Goal: Task Accomplishment & Management: Use online tool/utility

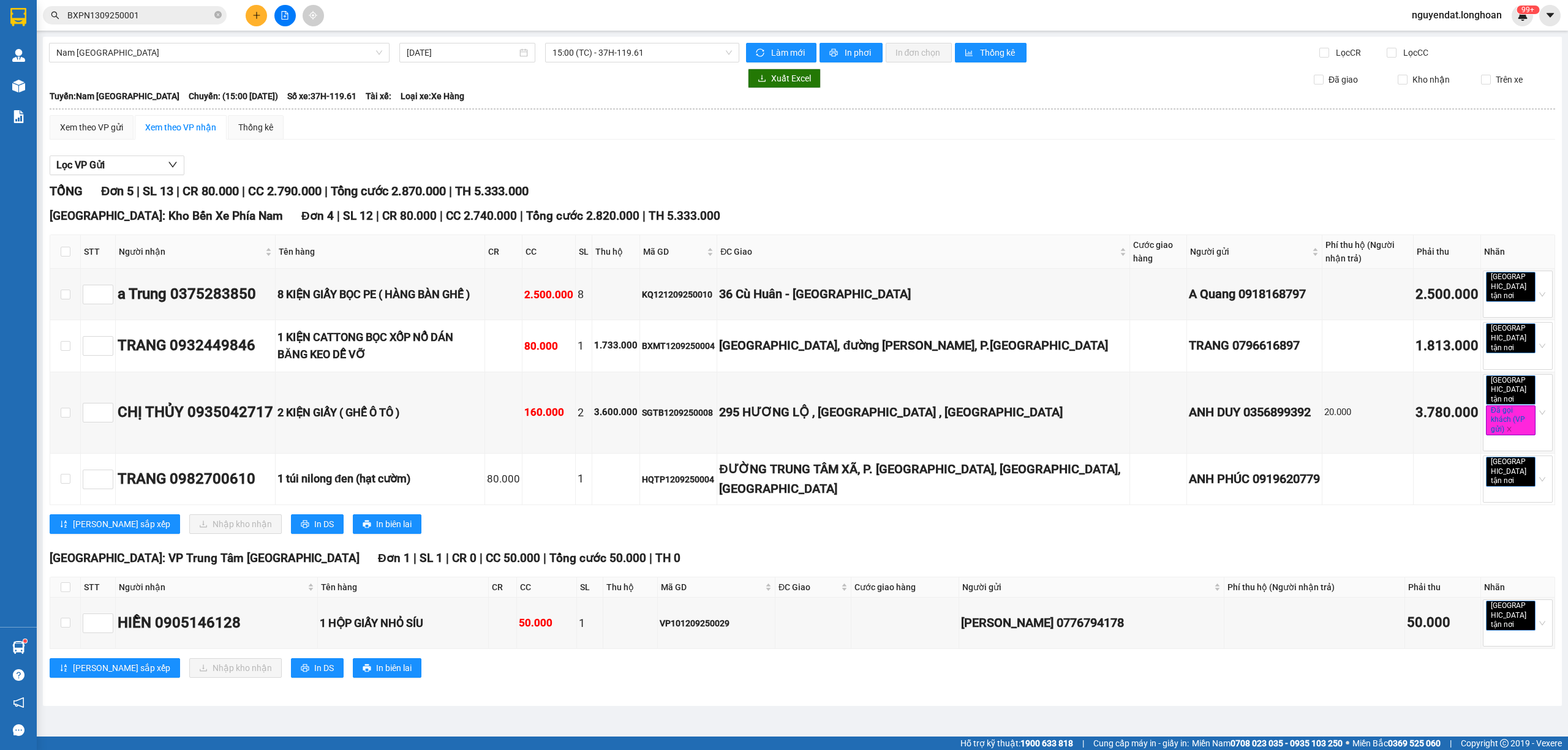
click at [712, 126] on div "Xem theo VP gửi Xem theo VP nhận Thống kê" at bounding box center [803, 127] width 1506 height 24
click at [67, 252] on input "checkbox" at bounding box center [66, 252] width 10 height 10
checkbox input "true"
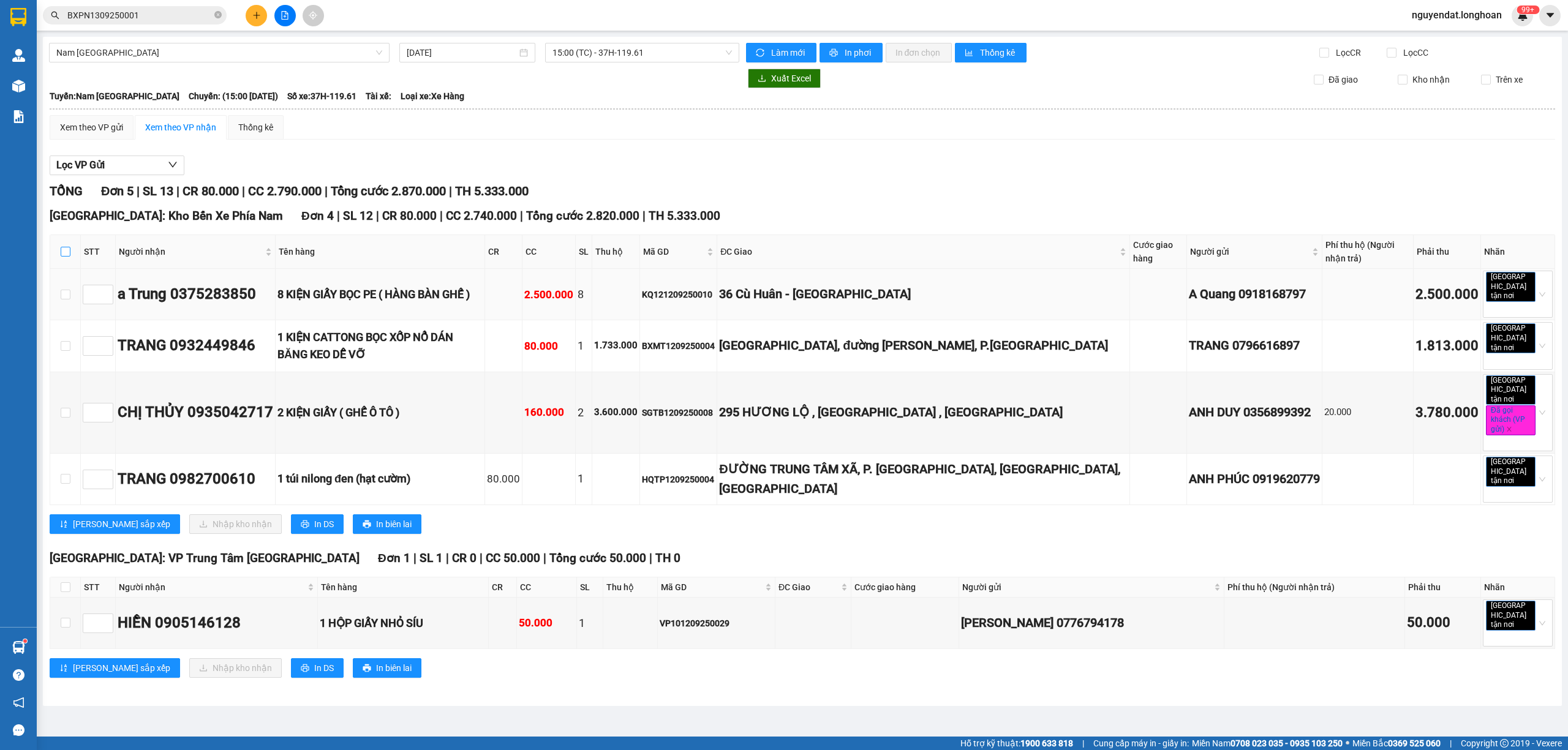
checkbox input "true"
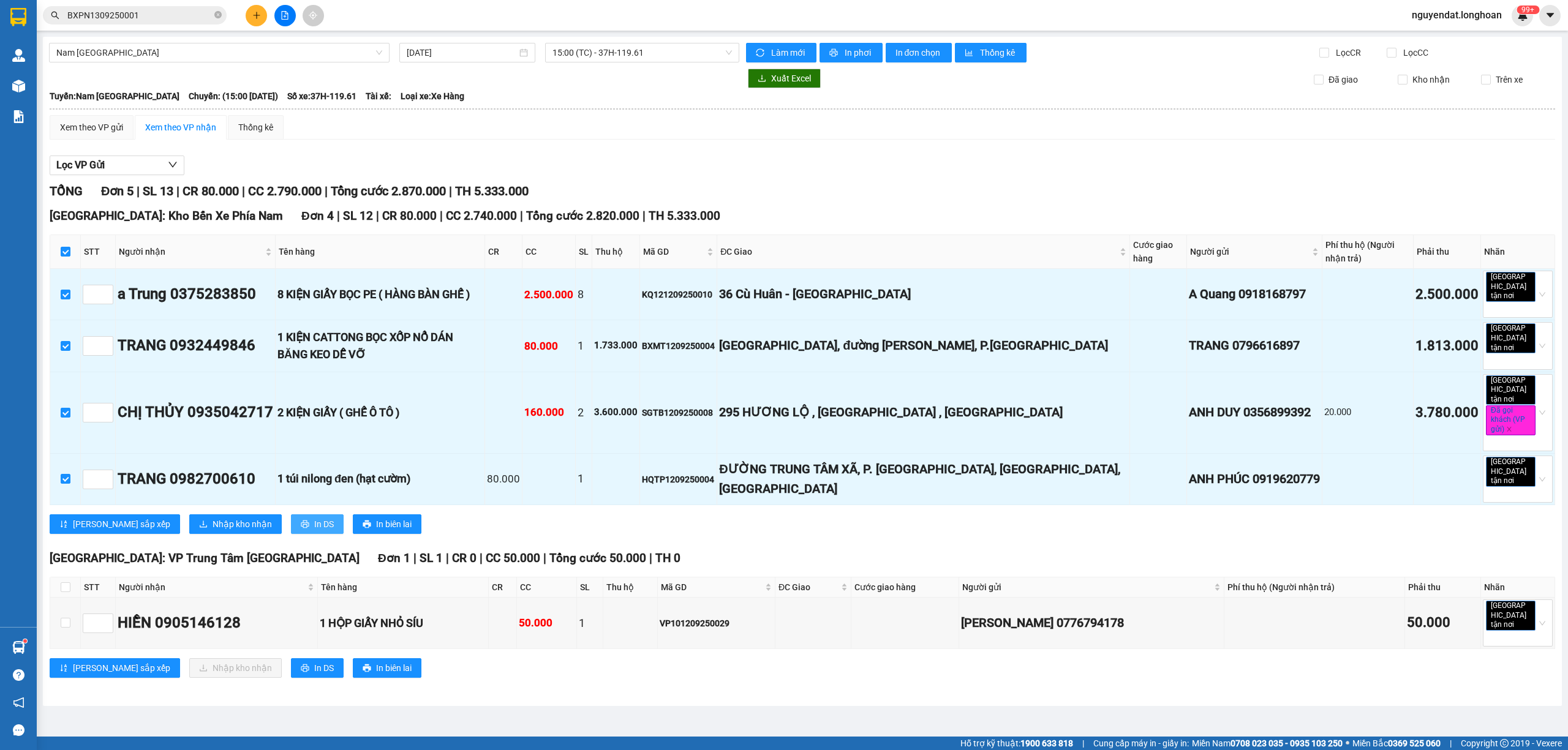
drag, startPoint x: 271, startPoint y: 495, endPoint x: 282, endPoint y: 495, distance: 11.0
click at [314, 518] on span "In DS" at bounding box center [324, 524] width 20 height 14
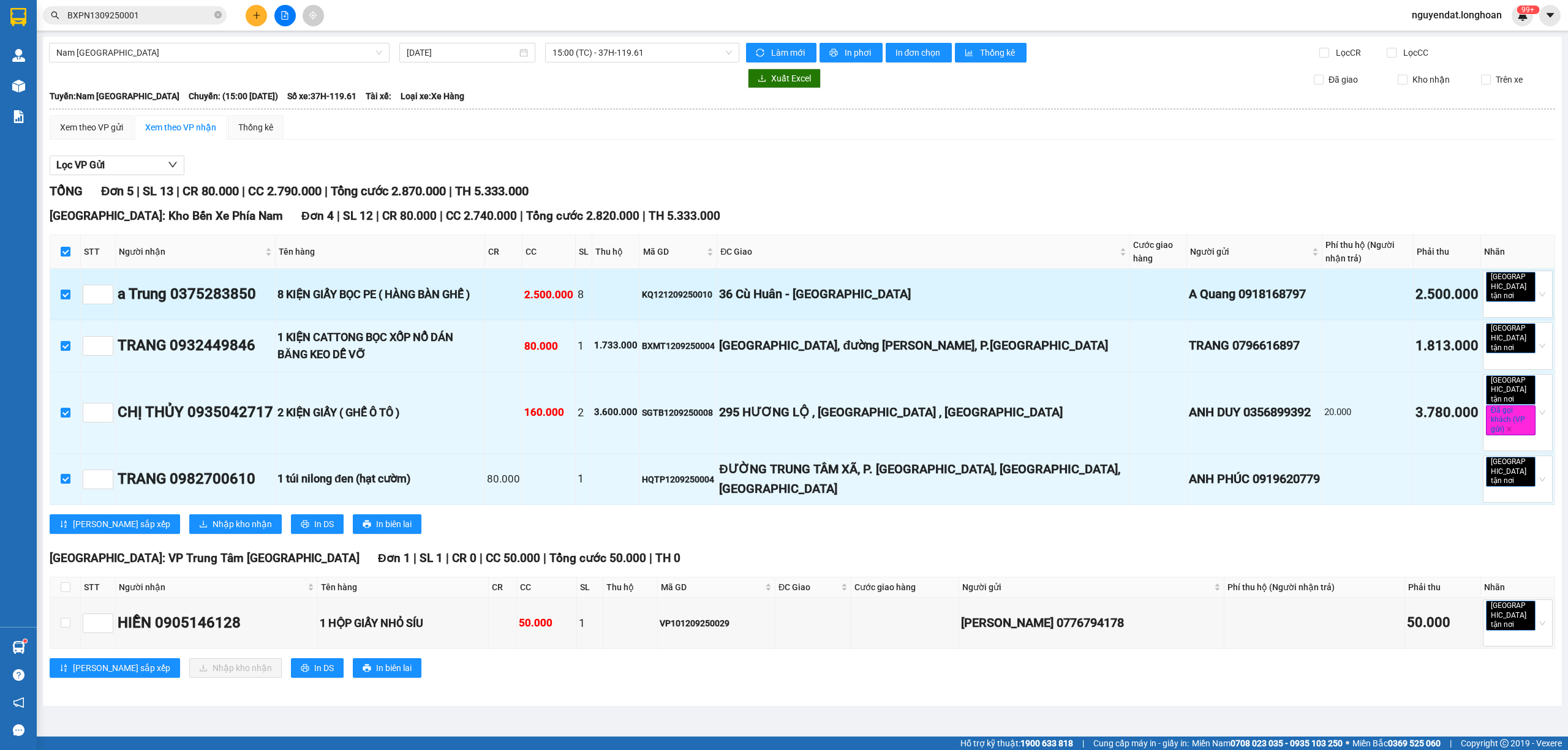
click at [62, 290] on input "checkbox" at bounding box center [66, 295] width 10 height 10
checkbox input "false"
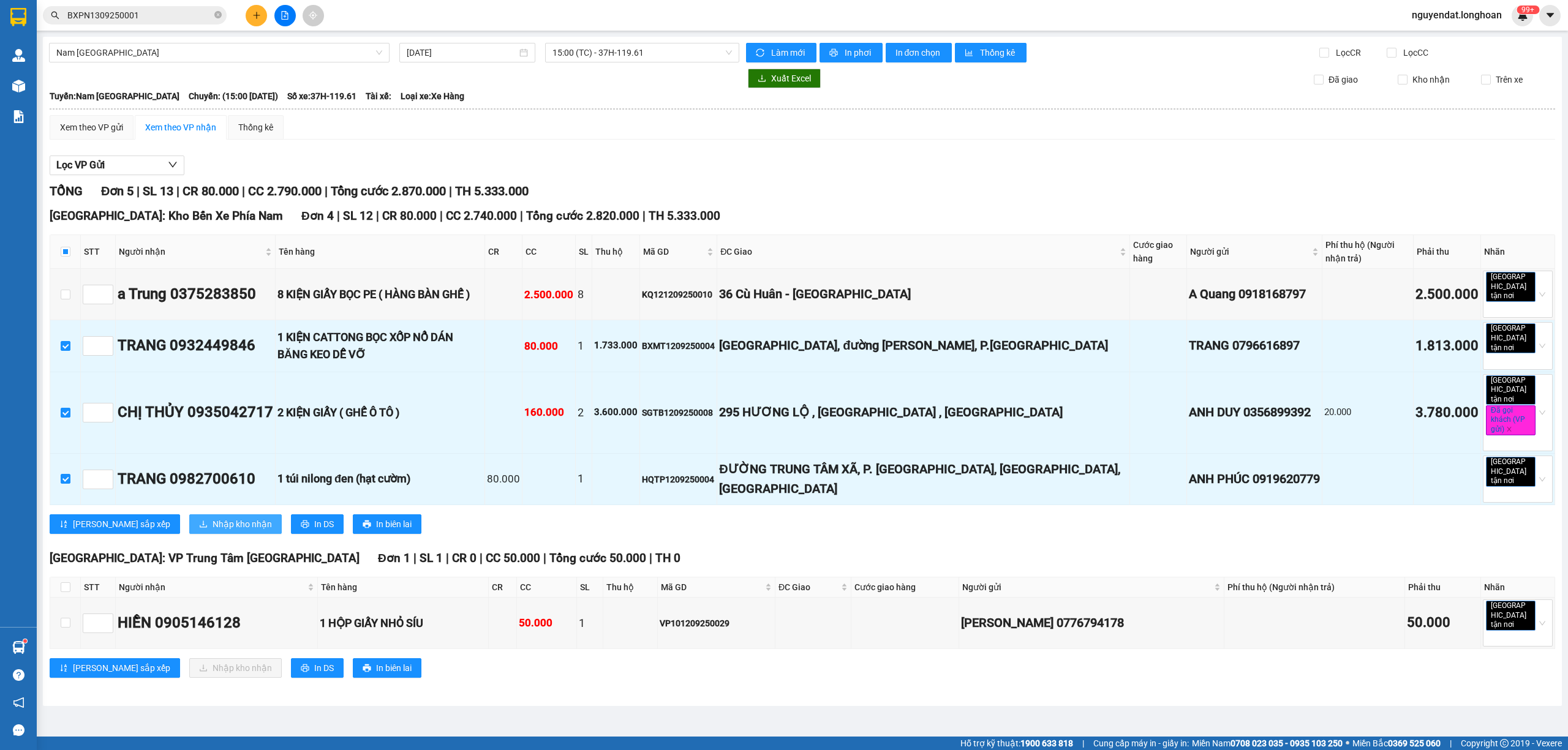
click at [213, 518] on span "Nhập kho nhận" at bounding box center [242, 524] width 60 height 14
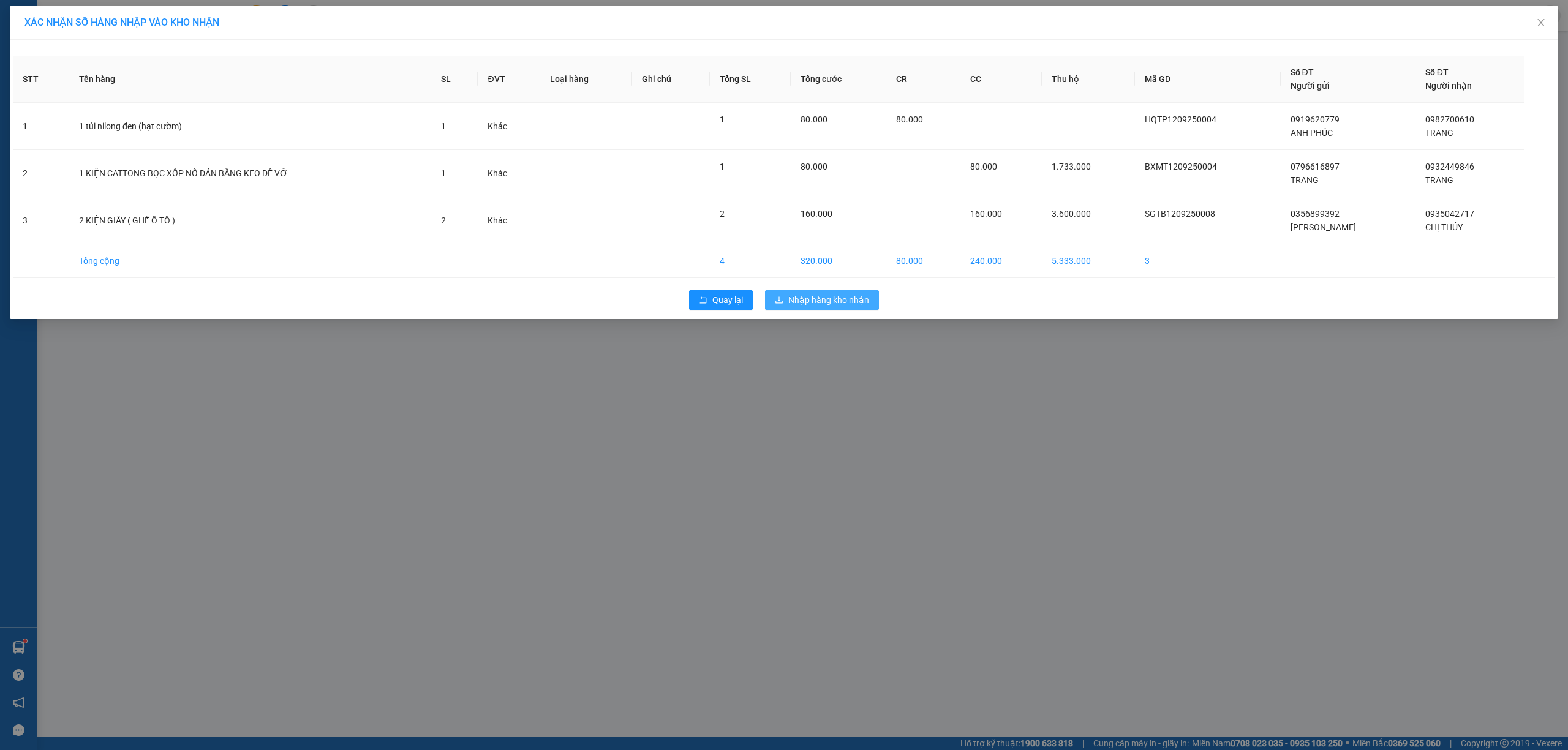
click at [813, 303] on span "Nhập hàng kho nhận" at bounding box center [829, 300] width 81 height 14
